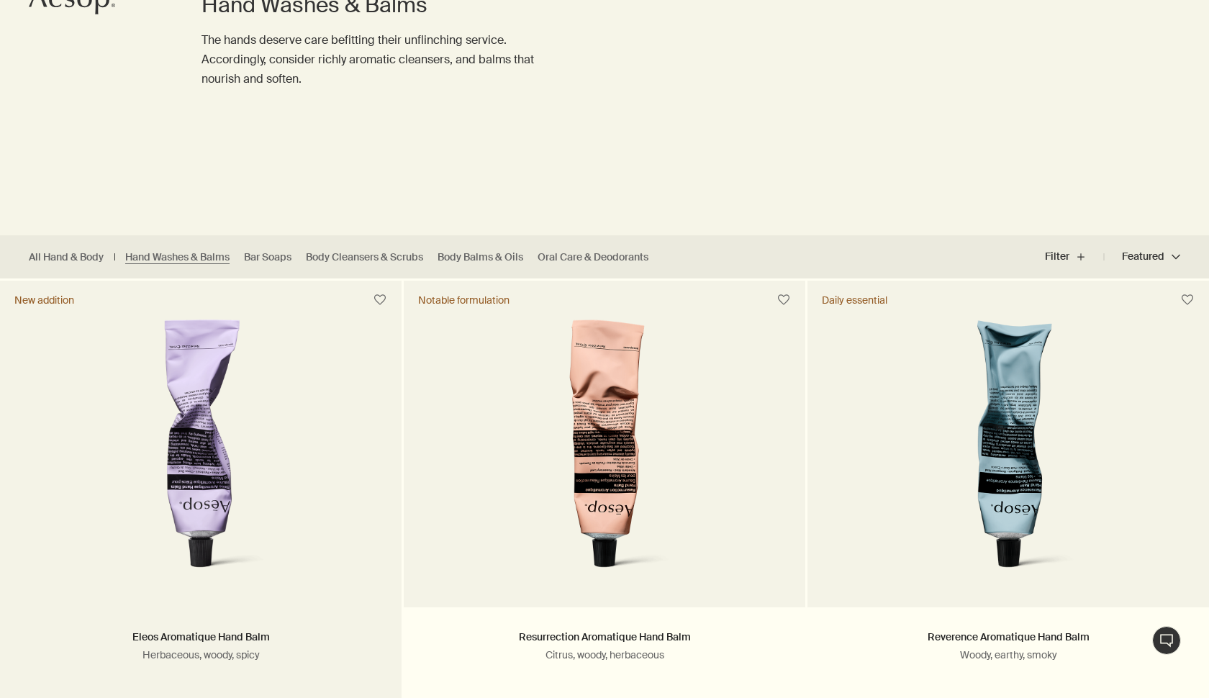
click at [155, 456] on img at bounding box center [201, 452] width 224 height 266
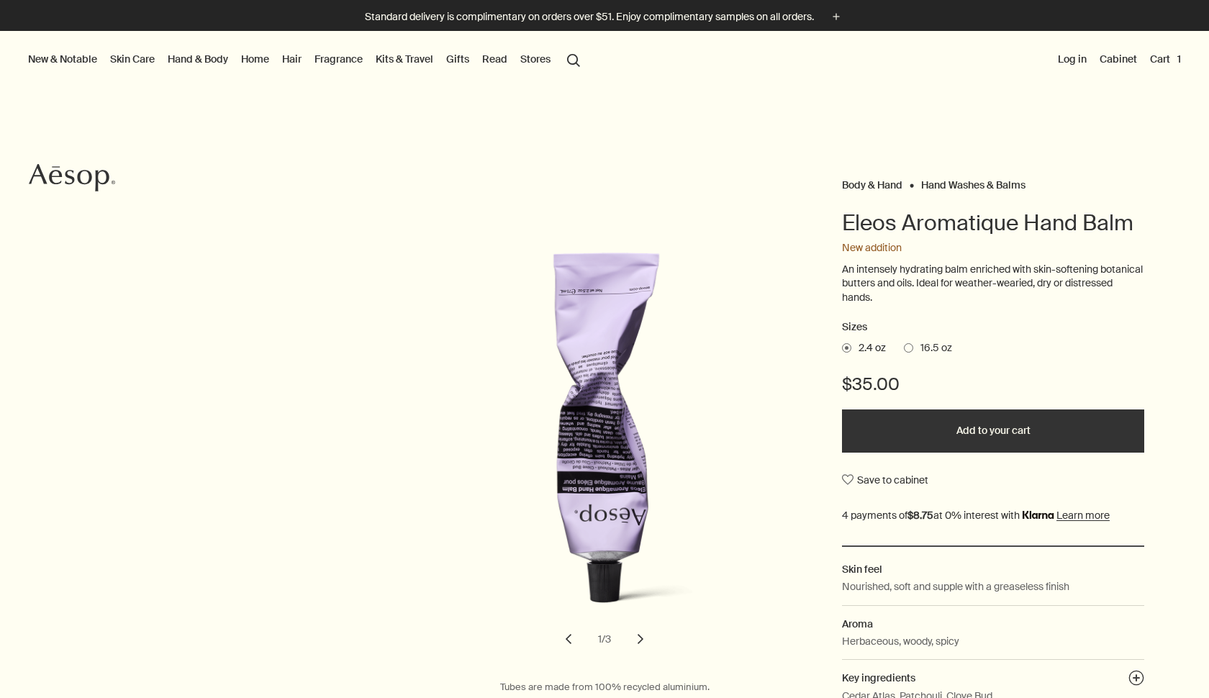
click at [907, 345] on span at bounding box center [908, 347] width 9 height 9
click at [904, 345] on input "16.5 oz" at bounding box center [904, 345] width 0 height 9
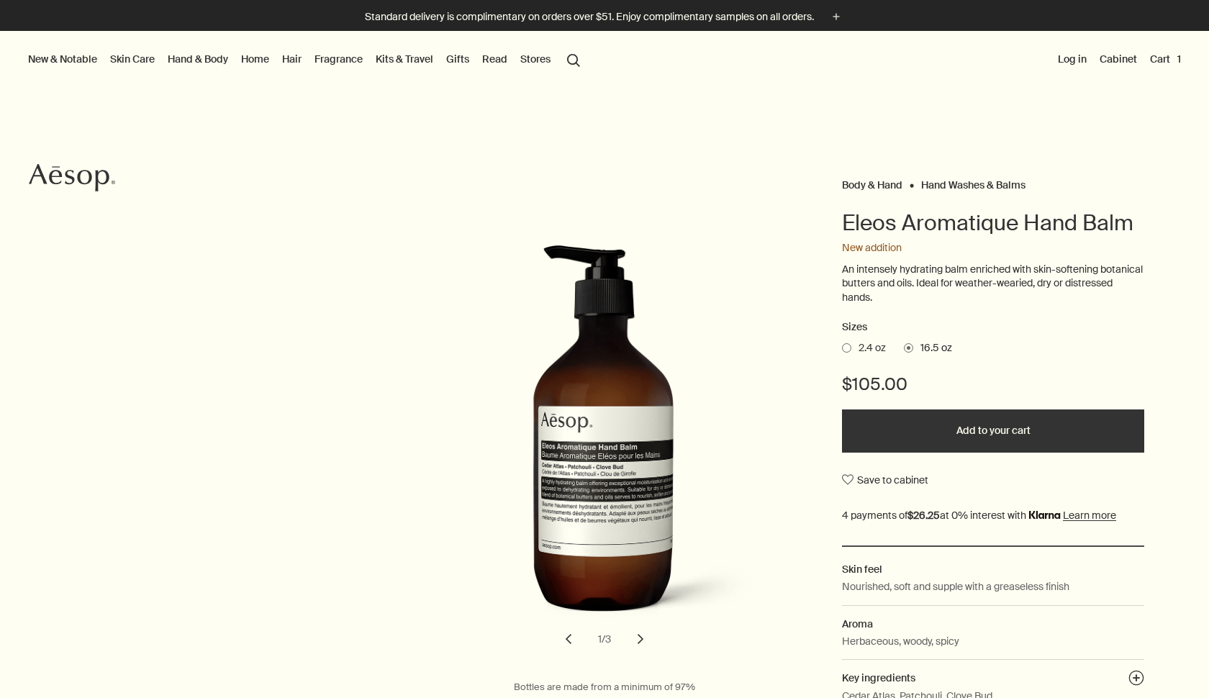
click at [869, 345] on span "2.4 oz" at bounding box center [868, 348] width 35 height 14
click at [842, 345] on input "2.4 oz" at bounding box center [842, 345] width 0 height 9
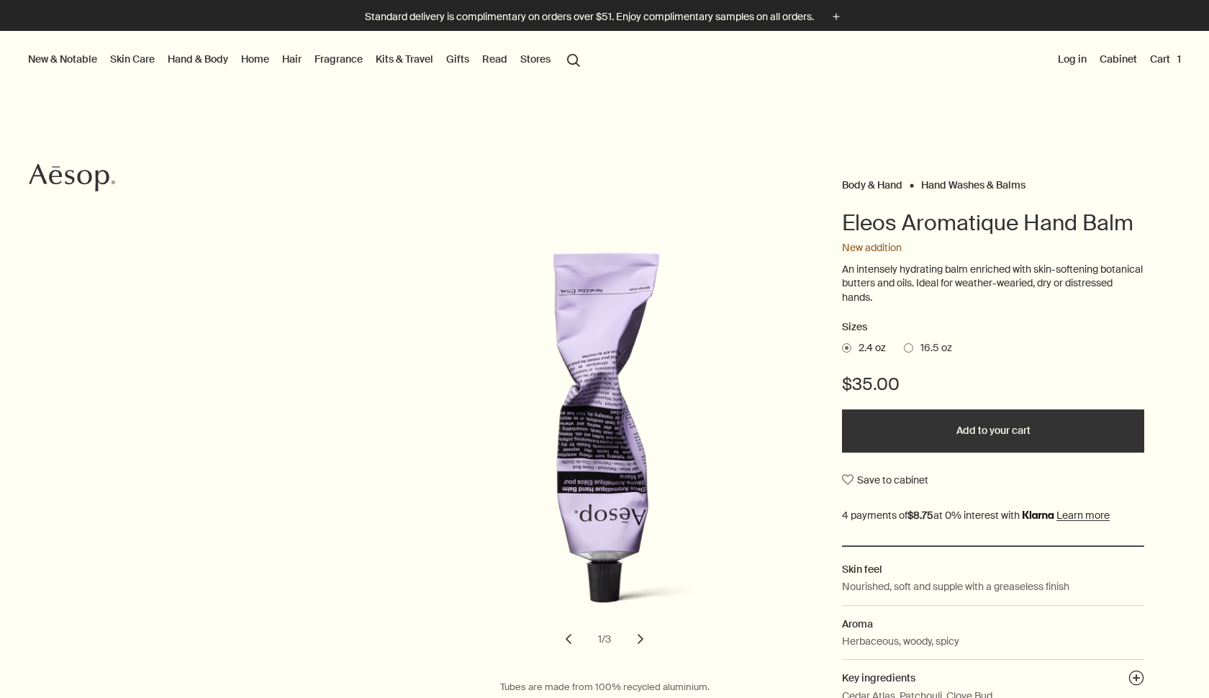
click at [917, 427] on button "Add to your cart" at bounding box center [993, 430] width 302 height 43
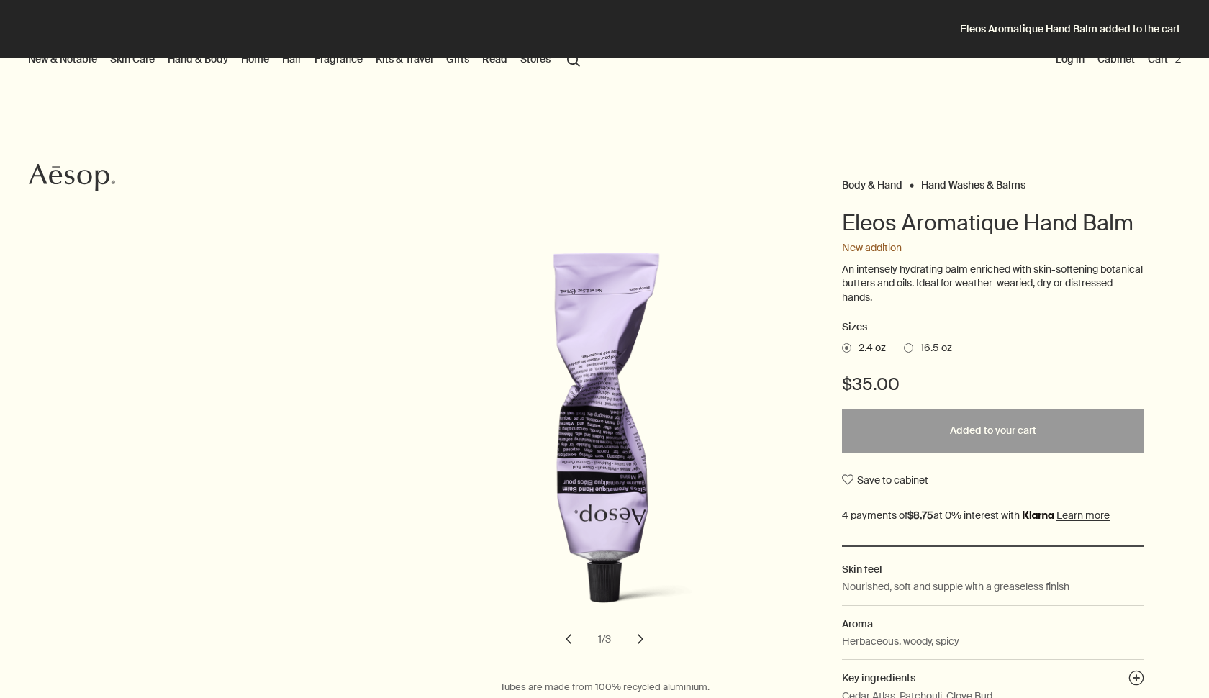
click at [1177, 65] on button "Cart 2" at bounding box center [1164, 59] width 39 height 19
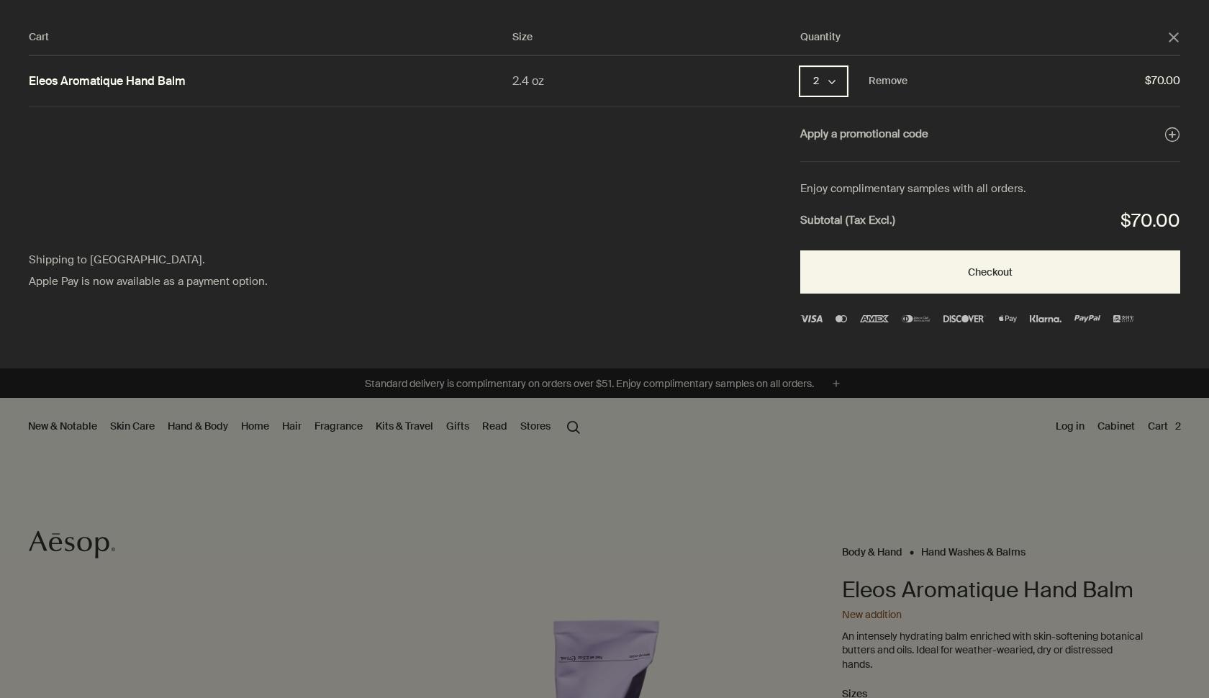
click at [840, 76] on button "2 chevron" at bounding box center [823, 81] width 47 height 29
click at [829, 89] on button "1" at bounding box center [825, 83] width 47 height 32
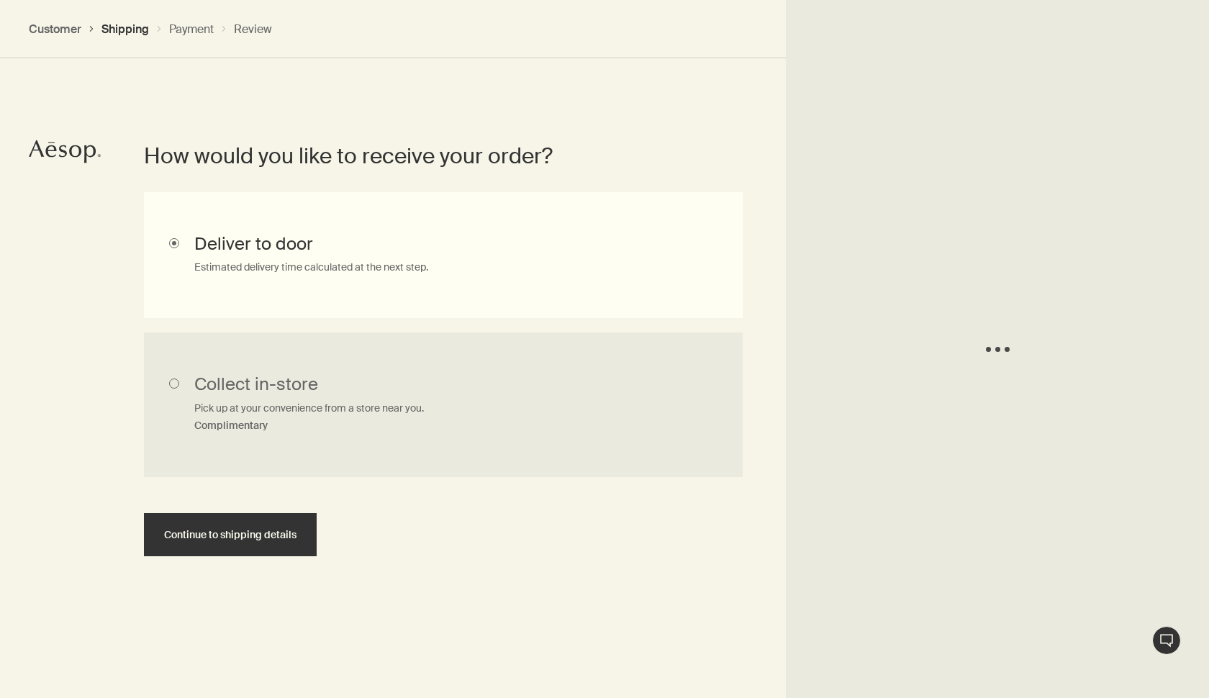
scroll to position [322, 0]
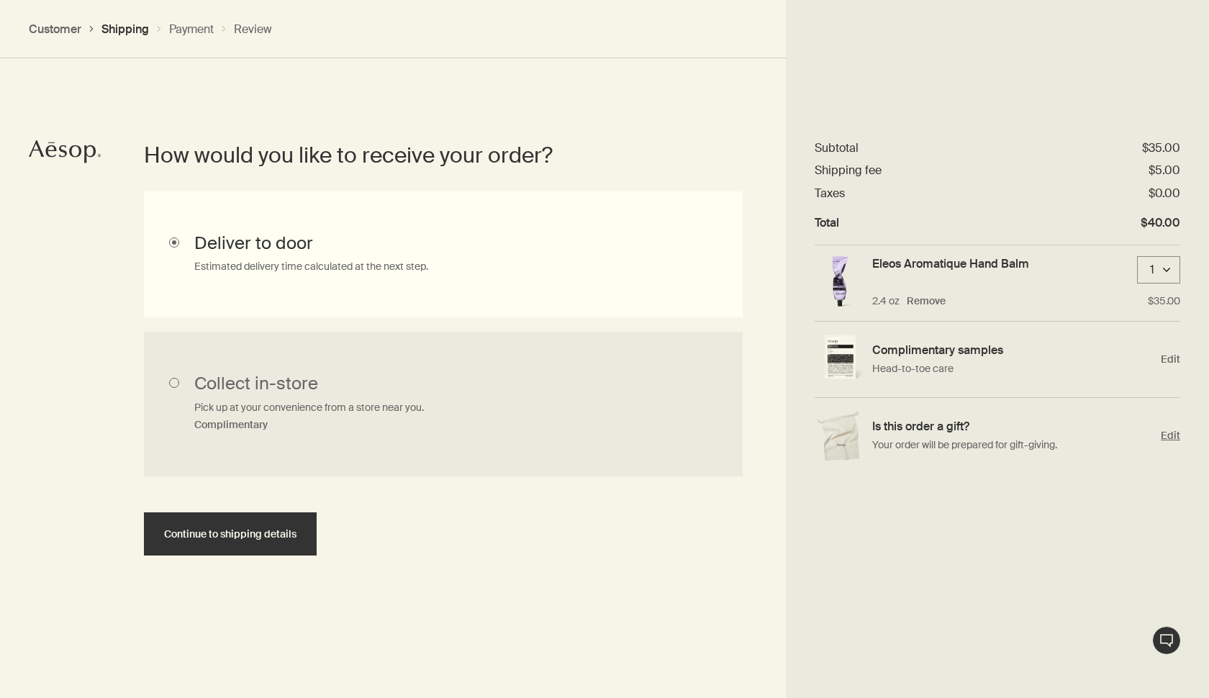
click at [1171, 435] on span "Edit" at bounding box center [1170, 436] width 19 height 14
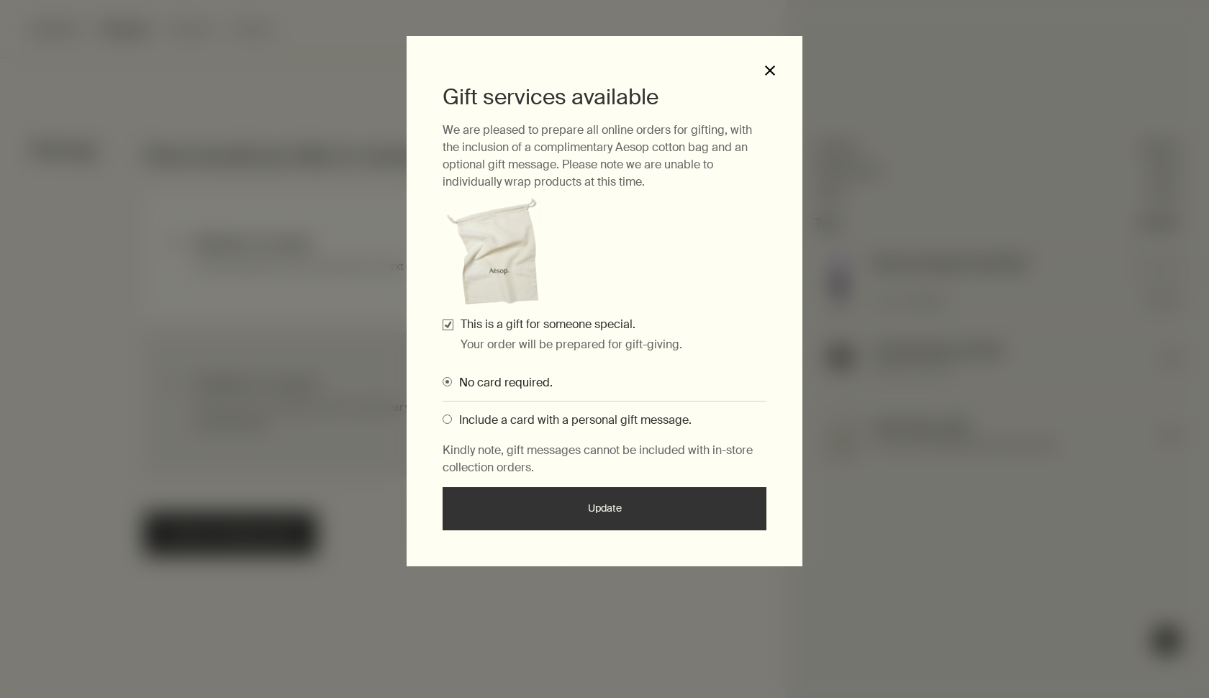
click at [774, 67] on button "close" at bounding box center [769, 70] width 13 height 13
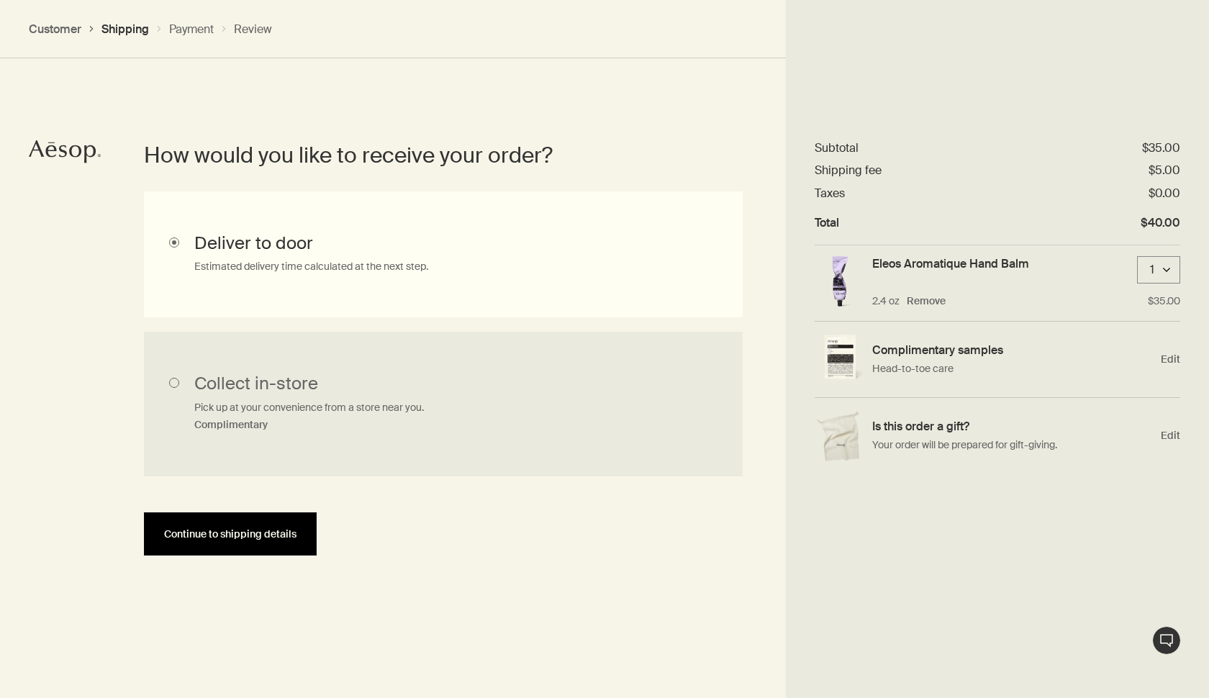
click at [182, 540] on button "Continue to shipping details" at bounding box center [230, 533] width 173 height 43
select select "US"
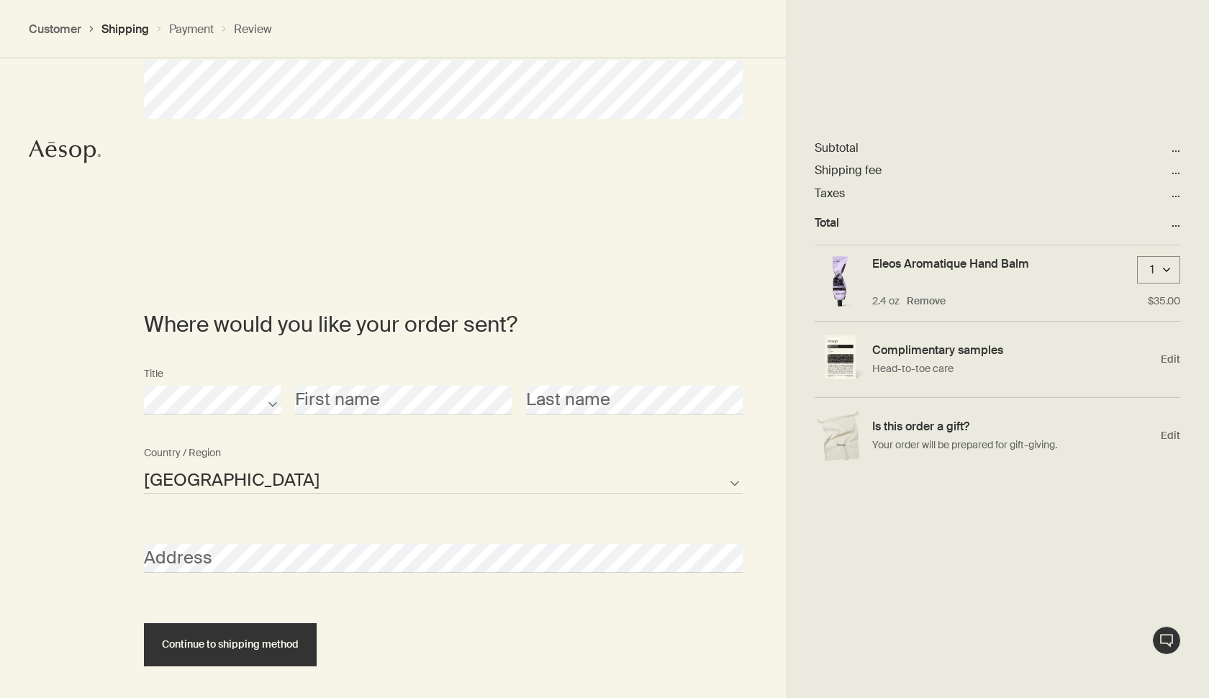
scroll to position [333, 0]
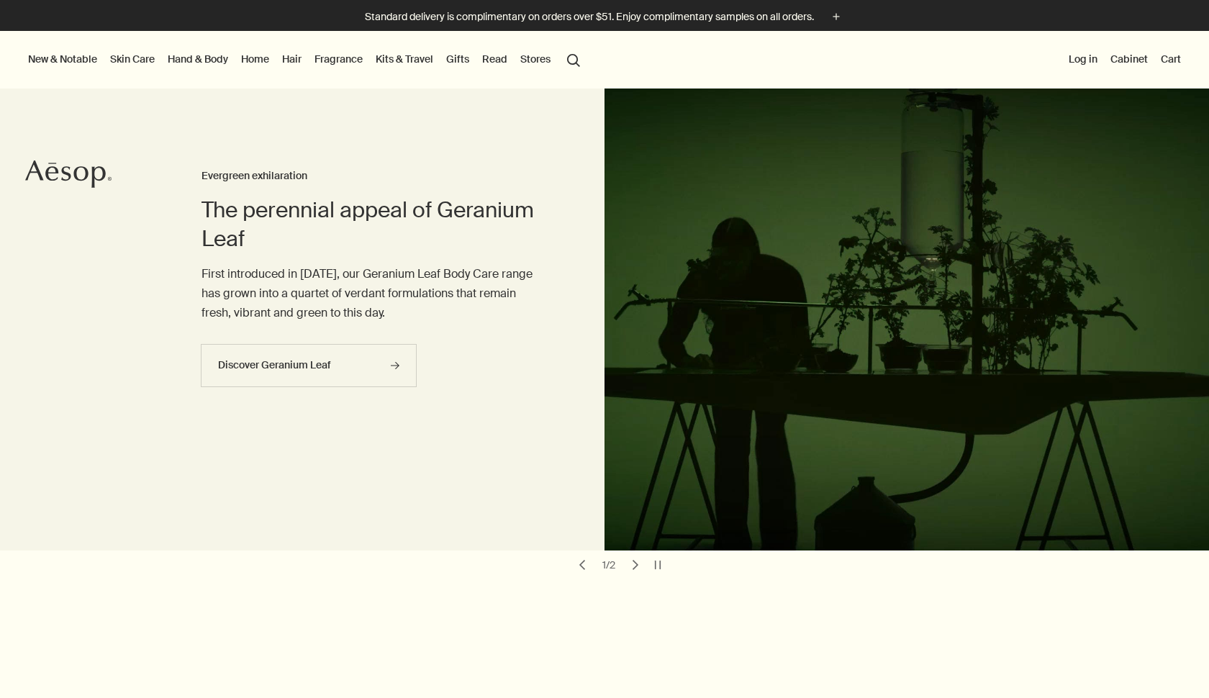
click at [1176, 63] on button "Cart" at bounding box center [1171, 59] width 26 height 19
click at [222, 57] on link "Hand & Body" at bounding box center [198, 59] width 66 height 19
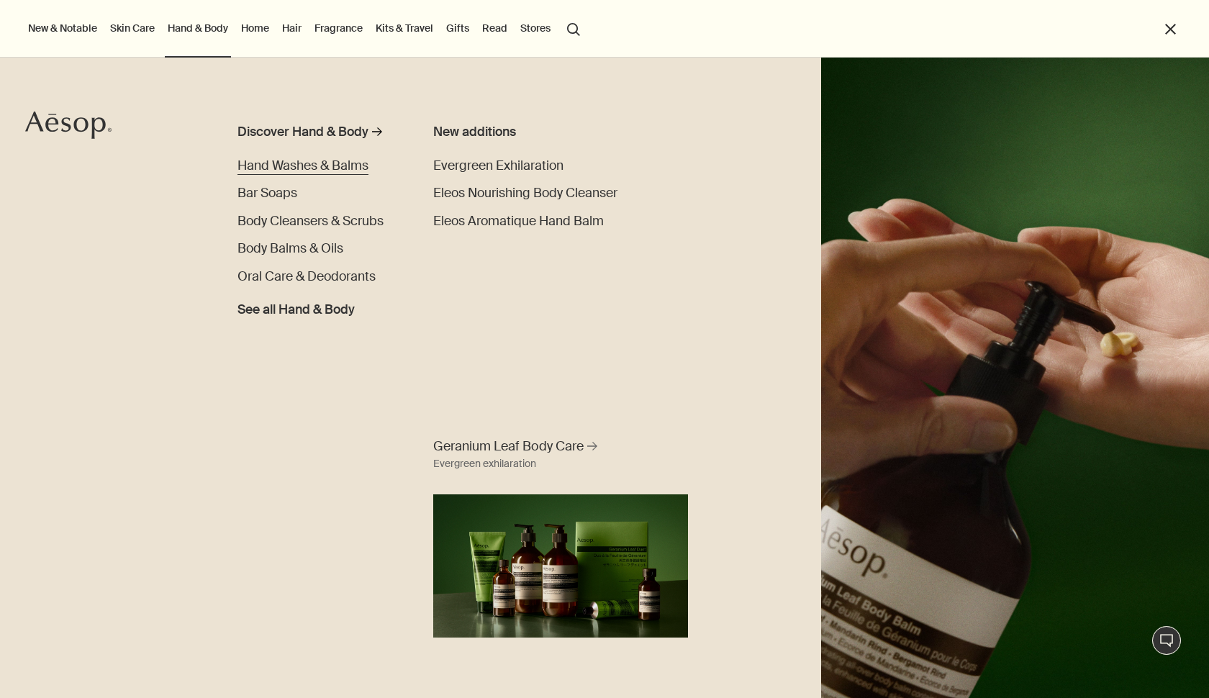
click at [257, 167] on span "Hand Washes & Balms" at bounding box center [302, 166] width 131 height 16
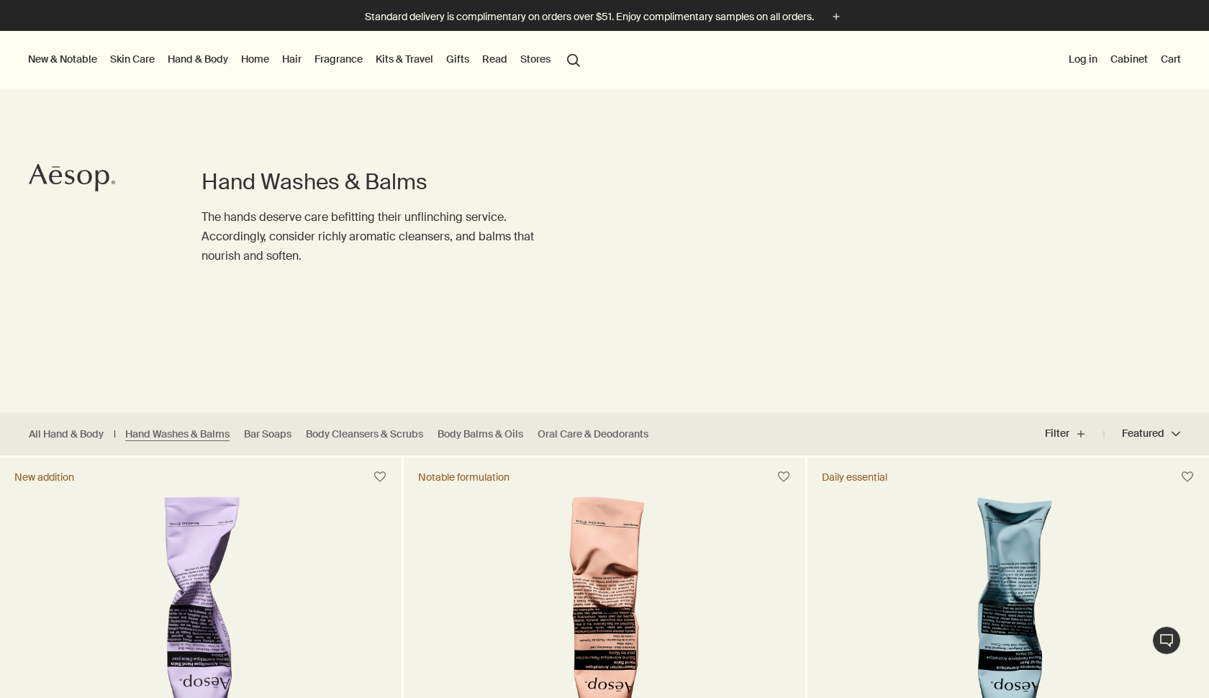
click at [194, 609] on img at bounding box center [201, 629] width 224 height 266
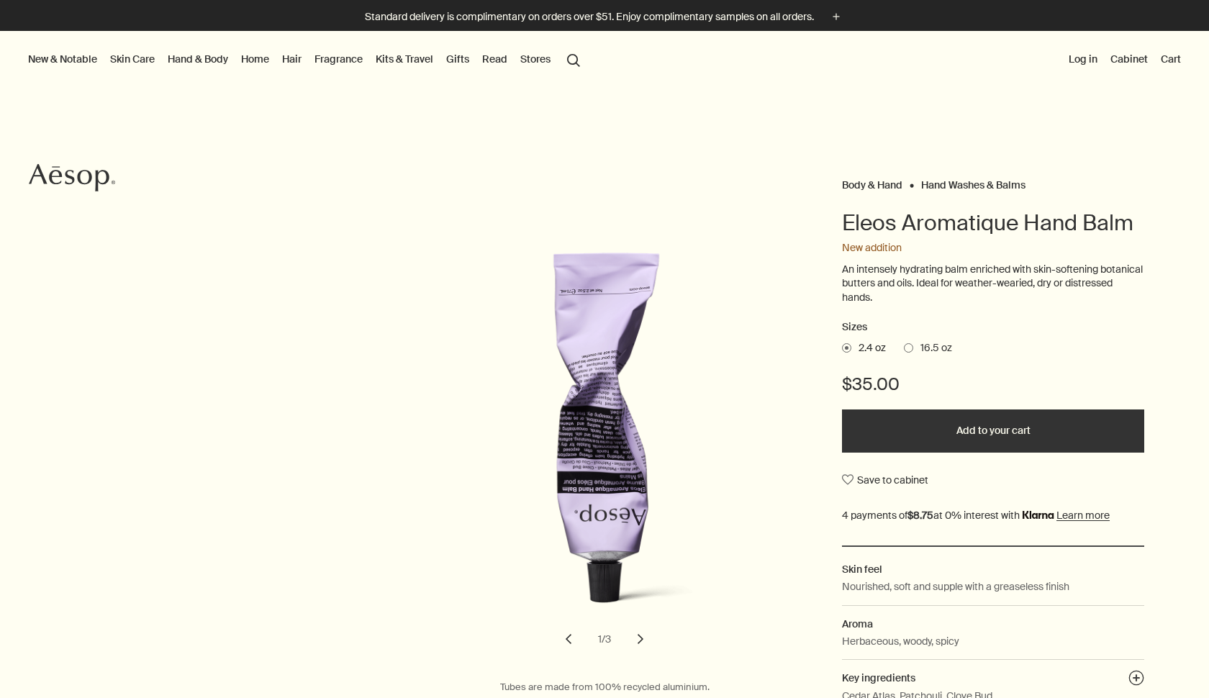
click at [1089, 425] on button "Add to your cart" at bounding box center [993, 430] width 302 height 43
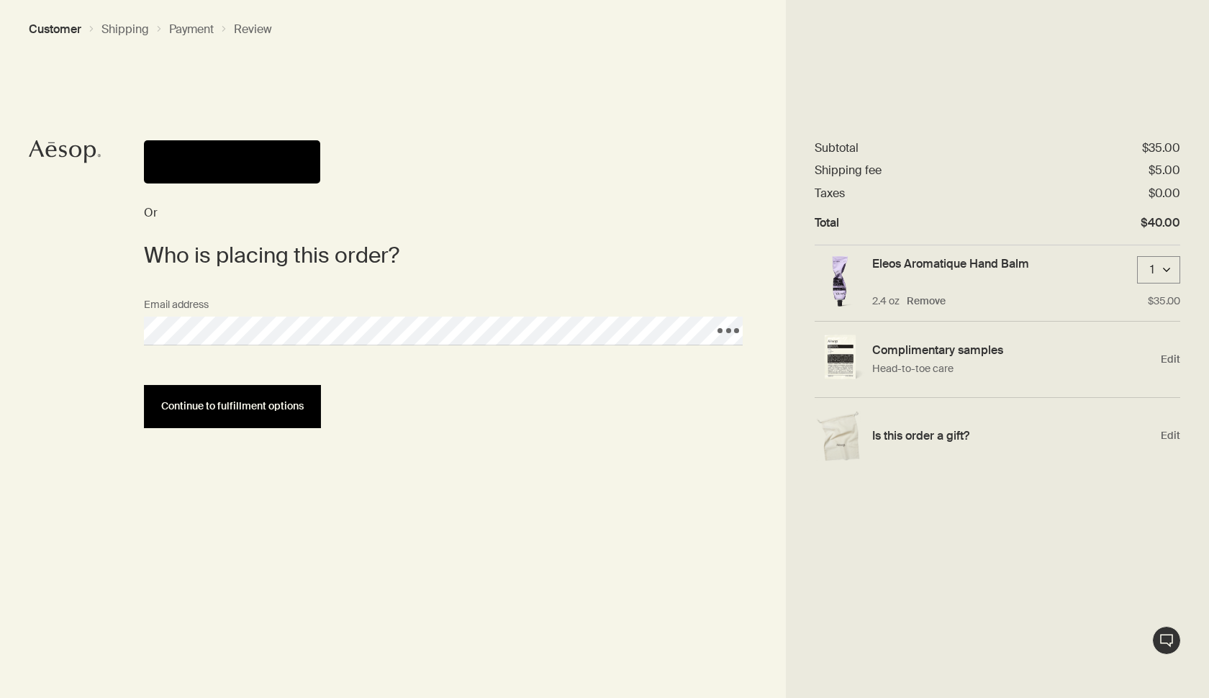
click at [192, 409] on span "Continue to fulfillment options" at bounding box center [232, 406] width 142 height 11
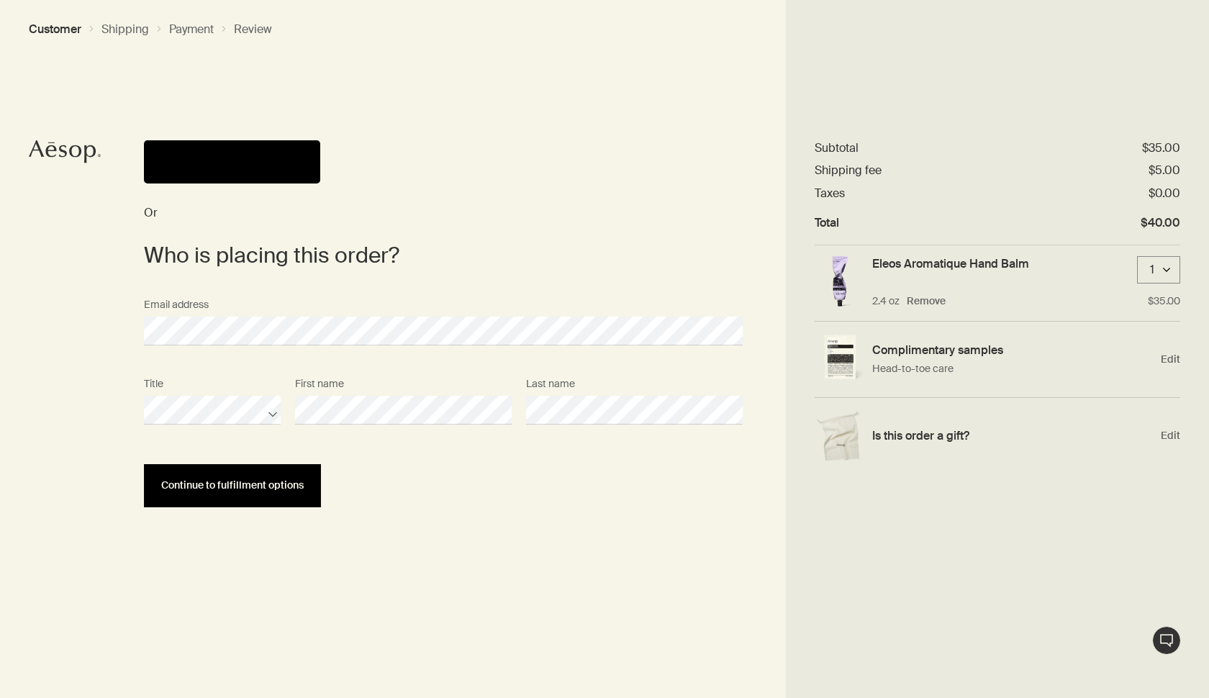
click at [222, 500] on button "Continue to fulfillment options" at bounding box center [232, 485] width 177 height 43
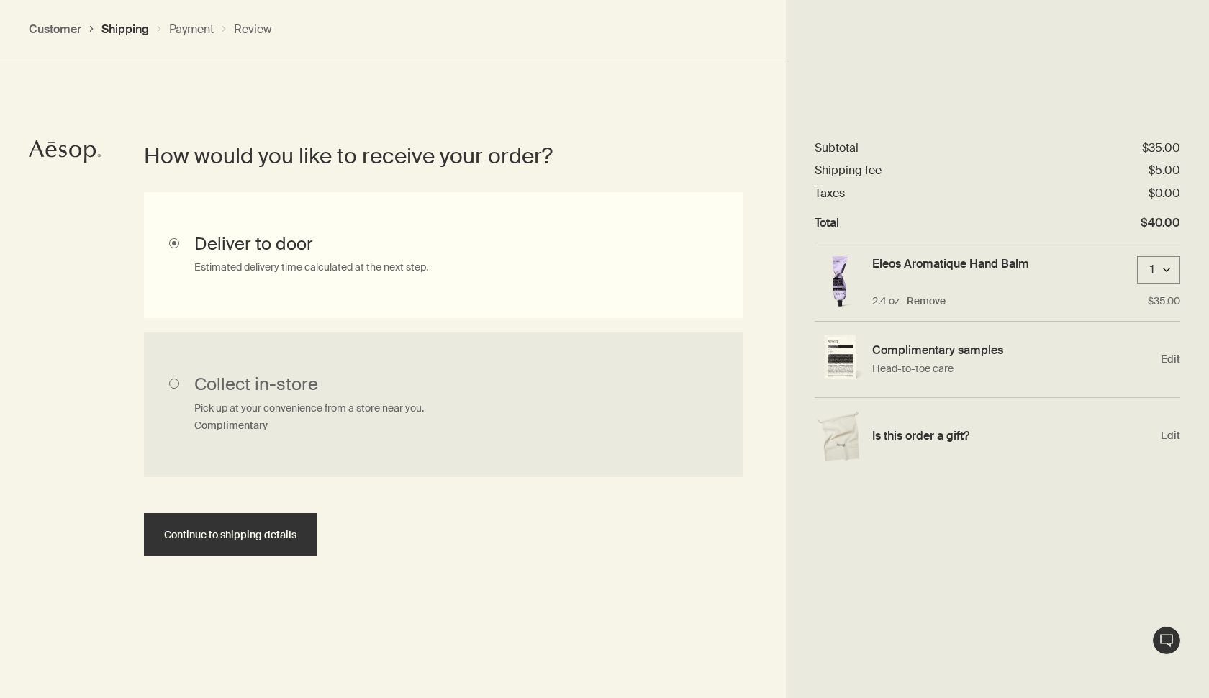
scroll to position [322, 0]
click at [222, 536] on span "Continue to shipping details" at bounding box center [230, 534] width 132 height 11
select select "US"
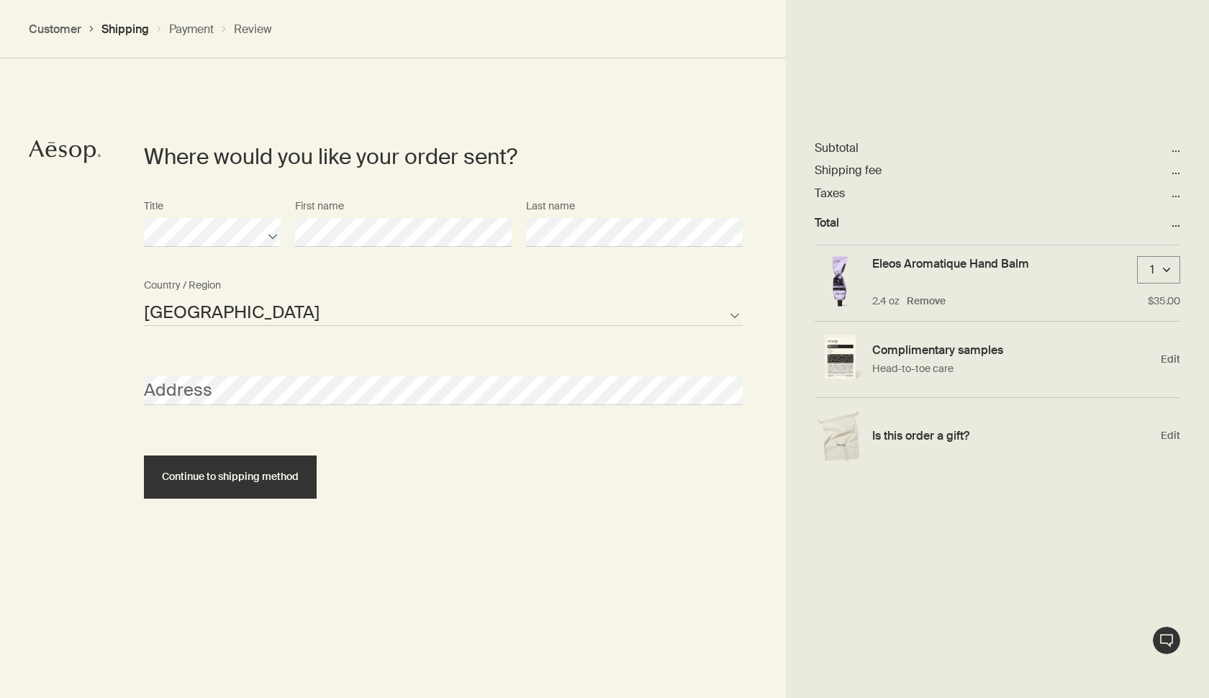
scroll to position [621, 0]
select select "US"
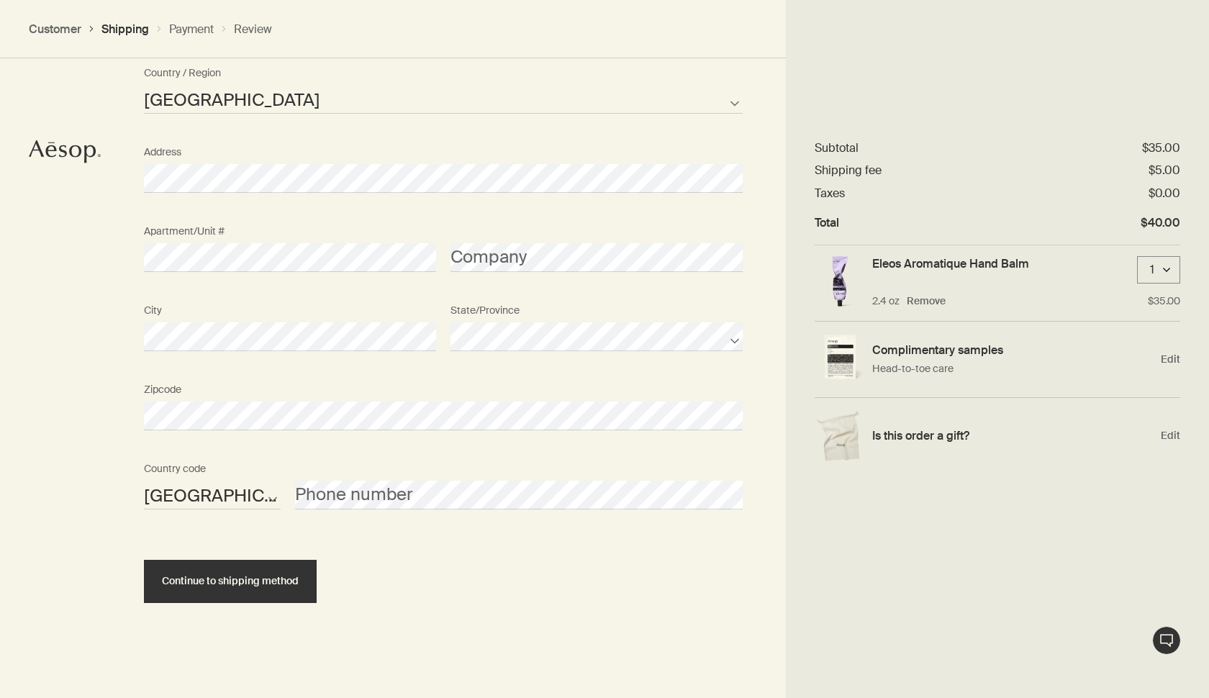
scroll to position [831, 0]
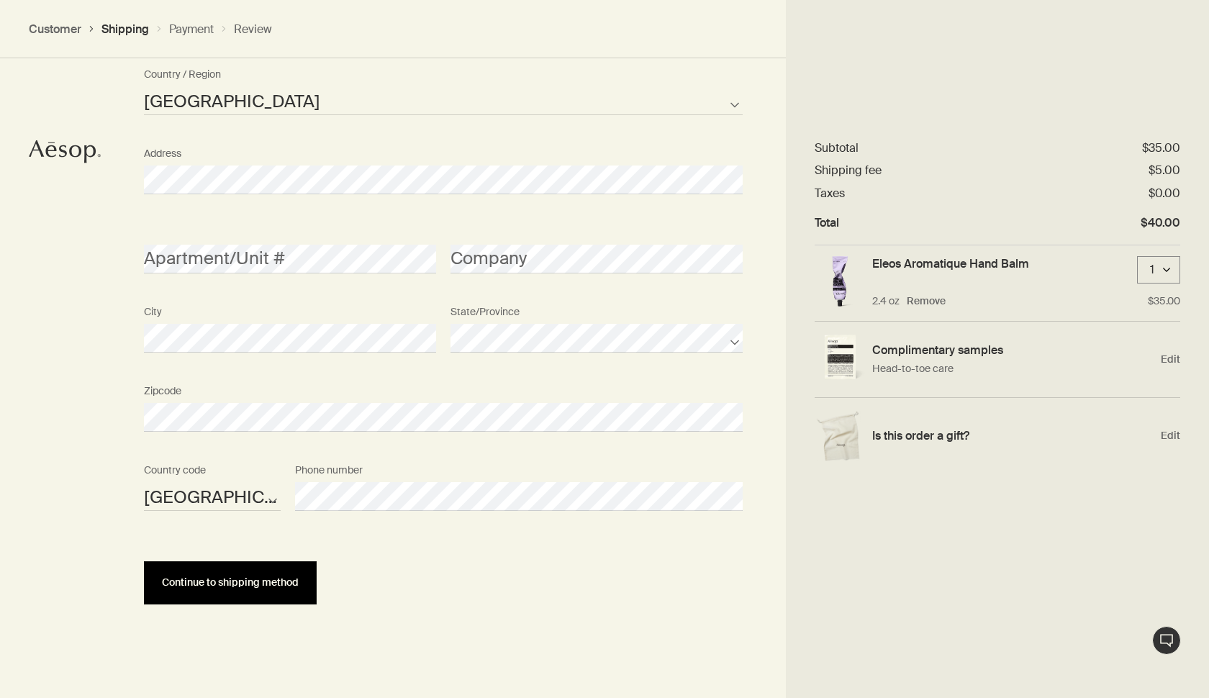
click at [276, 594] on button "Continue to shipping method" at bounding box center [230, 582] width 173 height 43
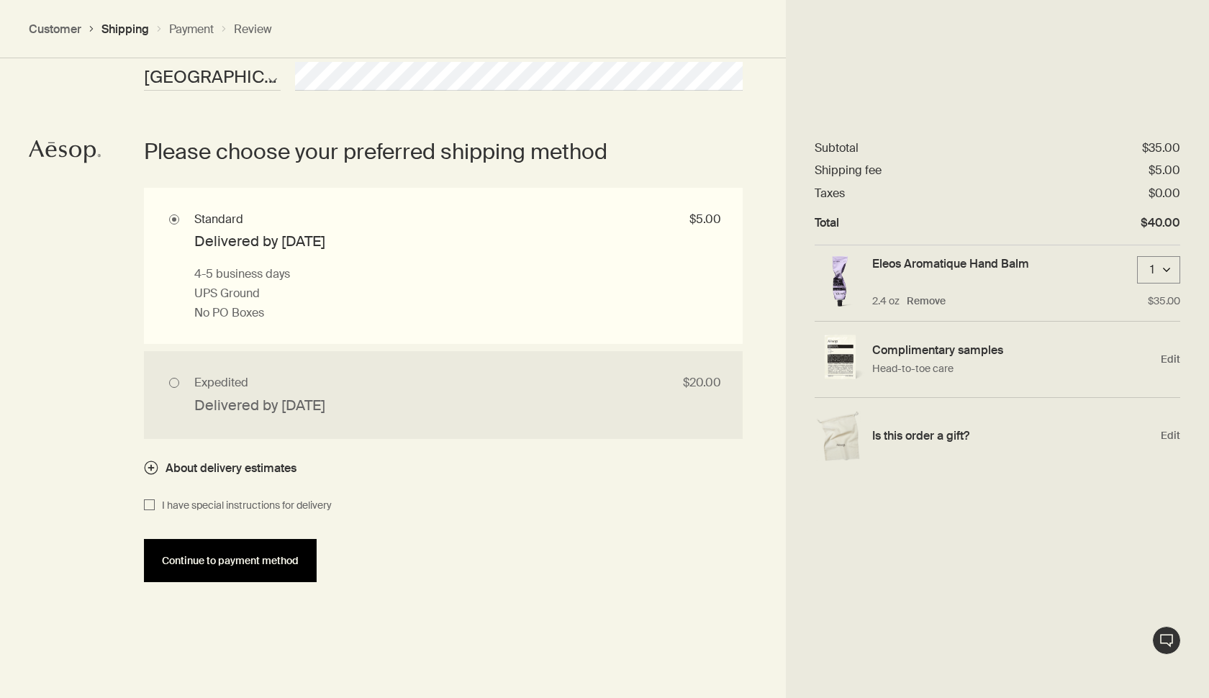
scroll to position [1252, 0]
click at [213, 394] on input "Expedited $20.00 Delivered by Tue, Aug 12 1 business day if placed before 12PM …" at bounding box center [443, 393] width 599 height 87
radio input "true"
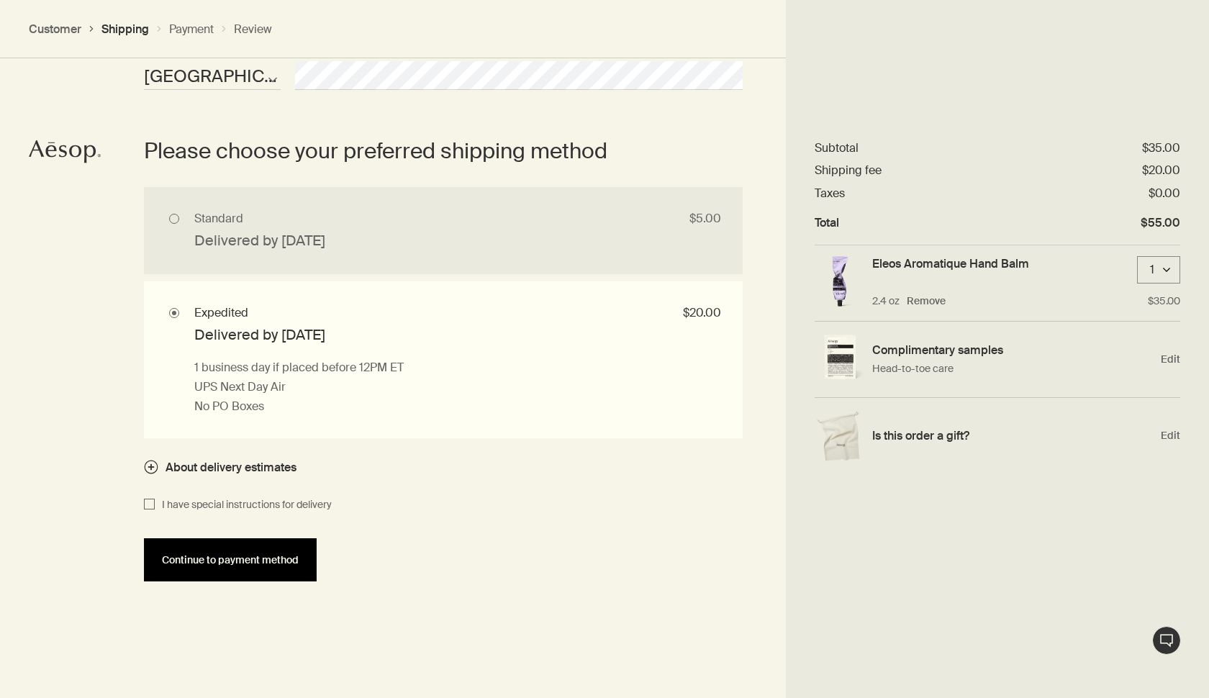
click at [255, 555] on span "Continue to payment method" at bounding box center [230, 560] width 137 height 11
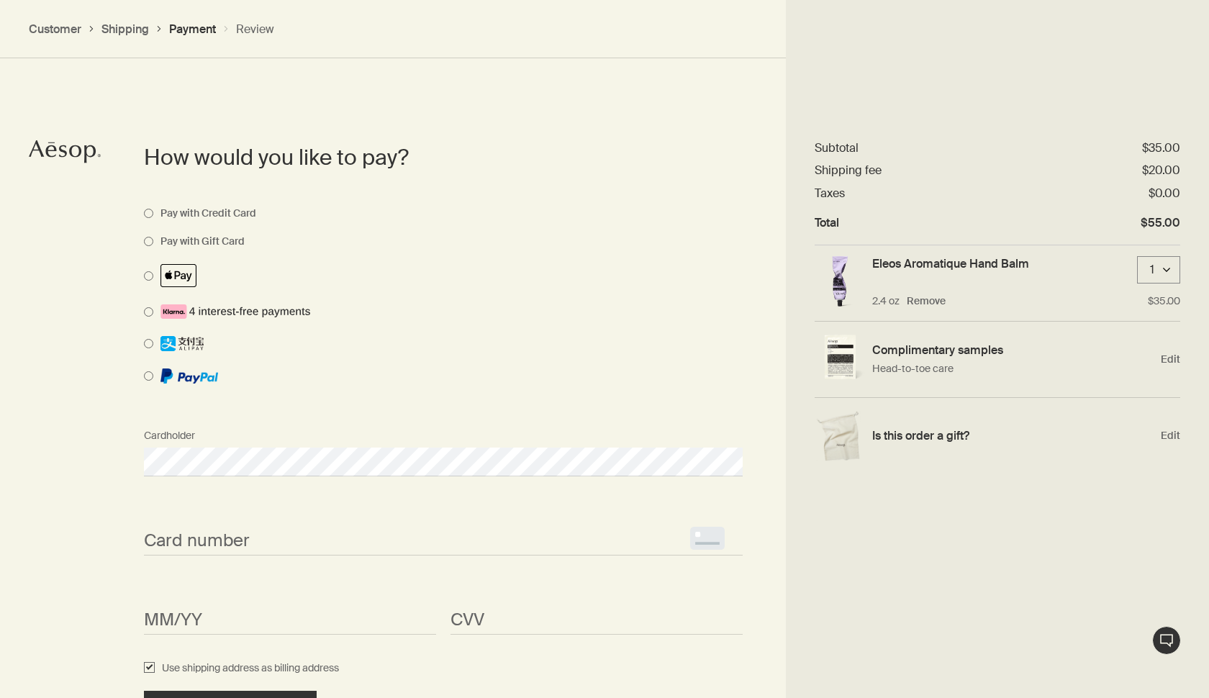
scroll to position [1018, 0]
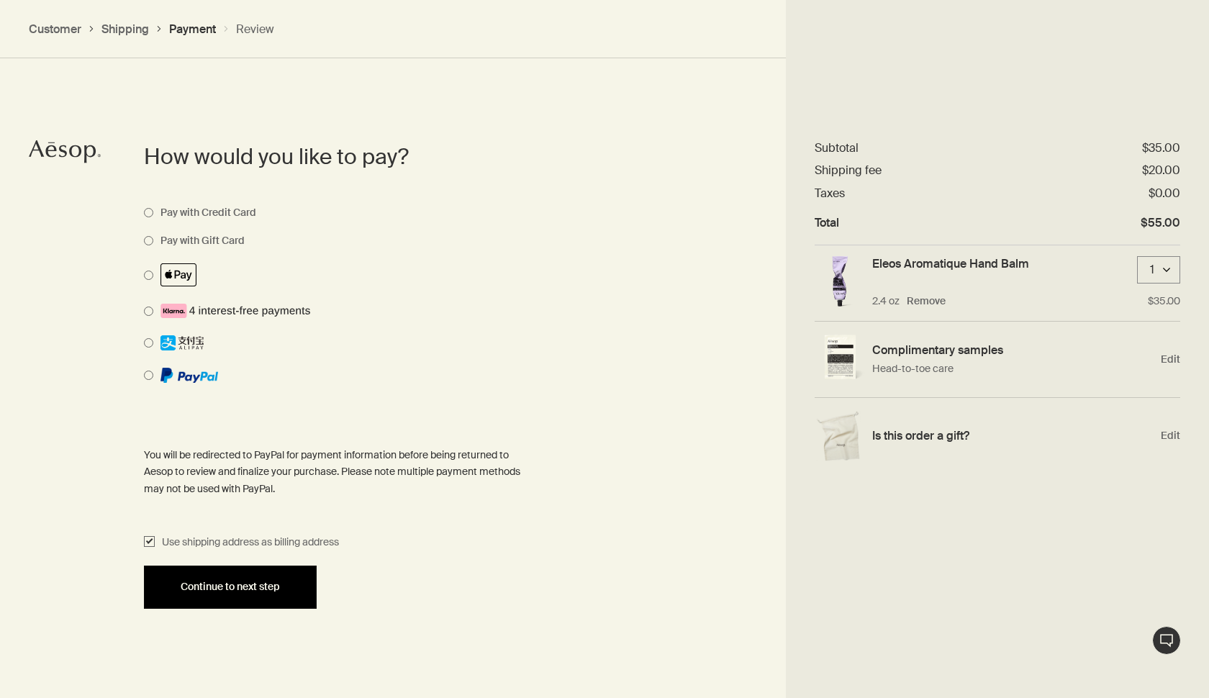
click at [188, 581] on span "Continue to next step" at bounding box center [230, 586] width 99 height 11
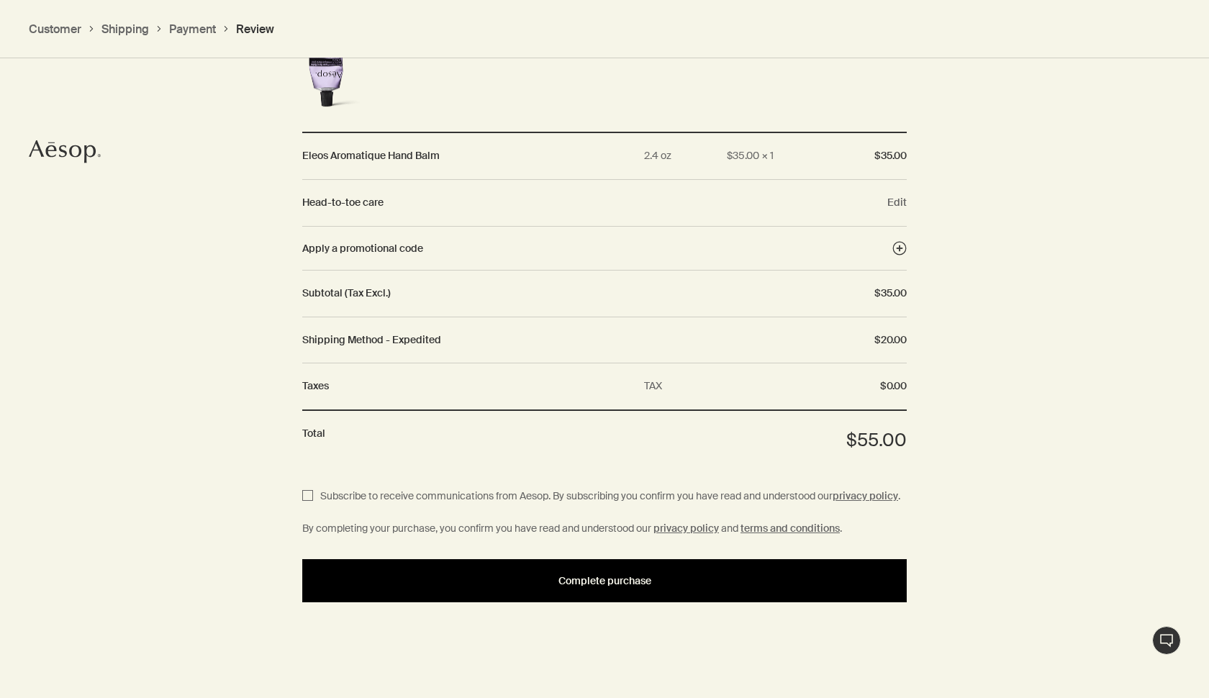
scroll to position [1506, 0]
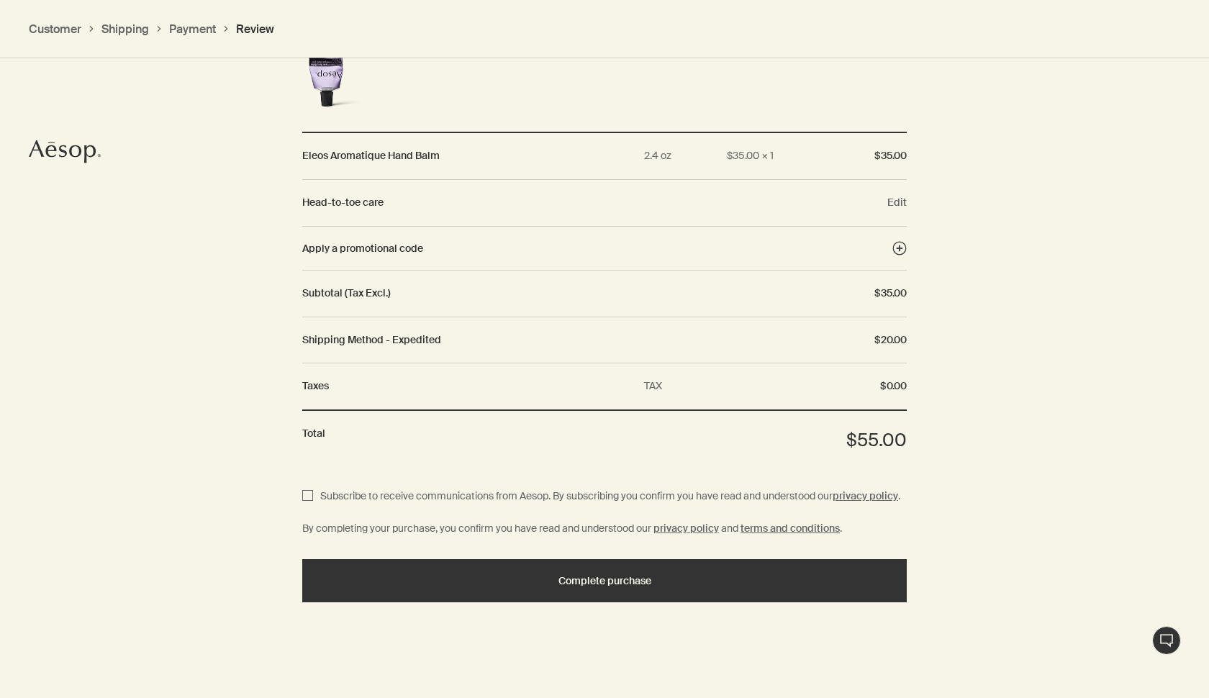
click at [306, 488] on input "Subscribe to receive communications from Aesop. By subscribing you confirm you …" at bounding box center [307, 497] width 11 height 18
checkbox input "true"
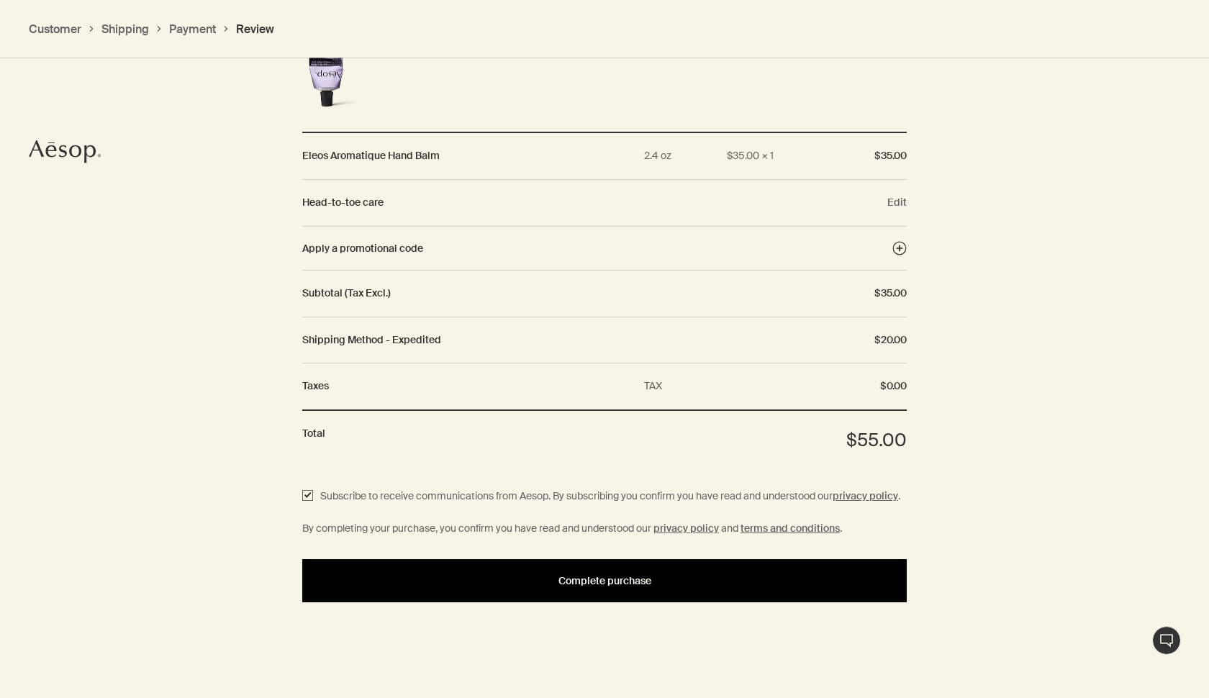
click at [336, 584] on div "Complete purchase" at bounding box center [604, 581] width 570 height 11
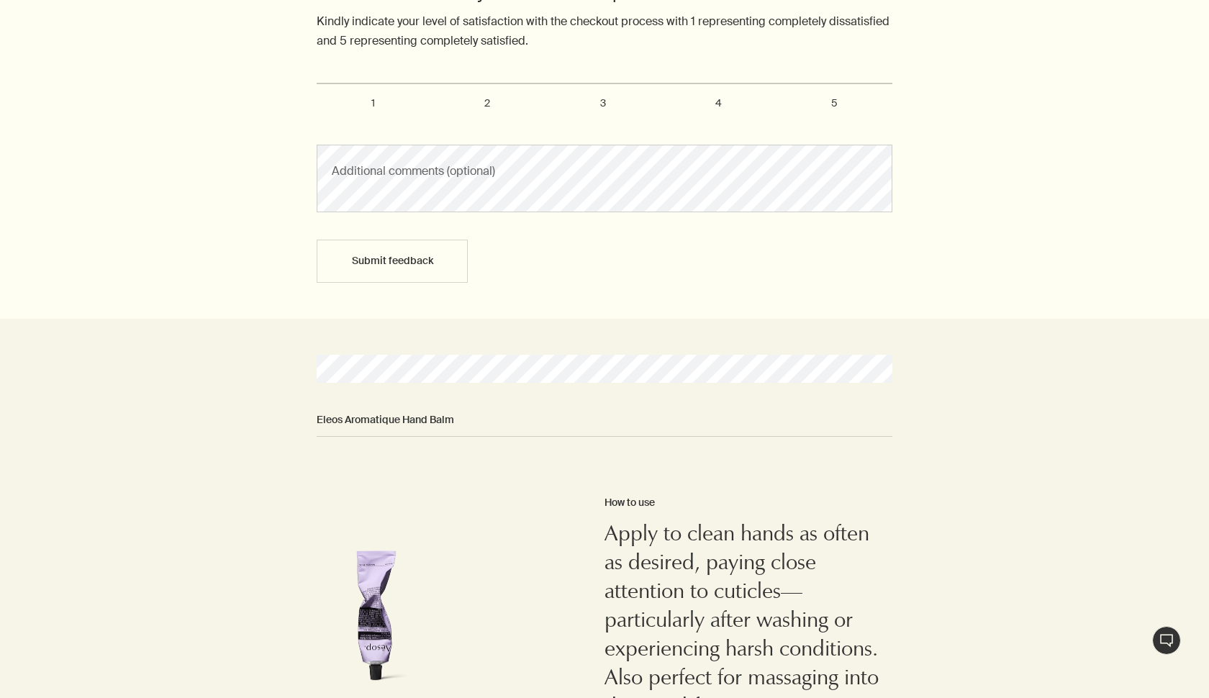
scroll to position [847, 0]
